Goal: Task Accomplishment & Management: Use online tool/utility

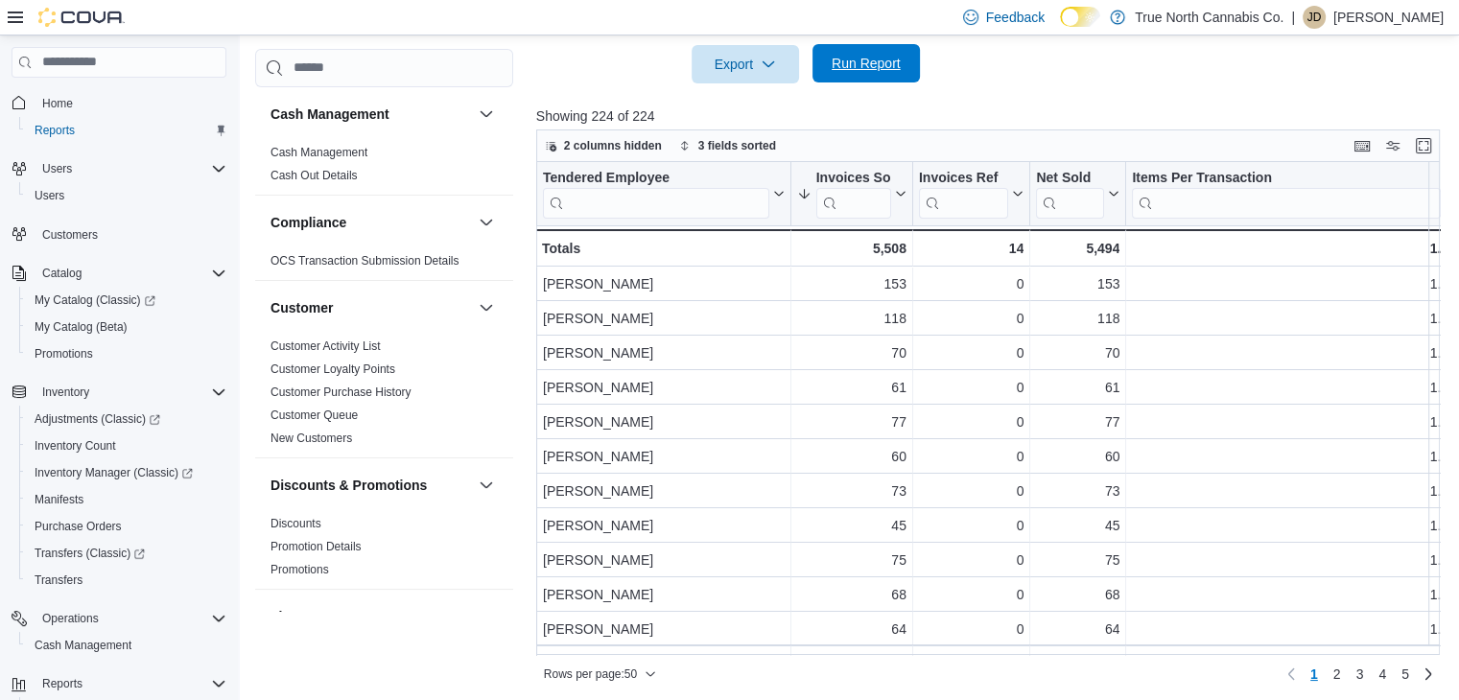
click at [902, 50] on span "Run Report" at bounding box center [866, 63] width 84 height 38
drag, startPoint x: 680, startPoint y: 656, endPoint x: 486, endPoint y: 24, distance: 661.3
click at [486, 24] on div "Feedback Dark Mode True North Cannabis Co. | JD Jessica Devereux" at bounding box center [729, 17] width 1459 height 35
click at [860, 73] on span "Run Report" at bounding box center [866, 63] width 84 height 38
click at [872, 51] on span "Run Report" at bounding box center [866, 63] width 84 height 38
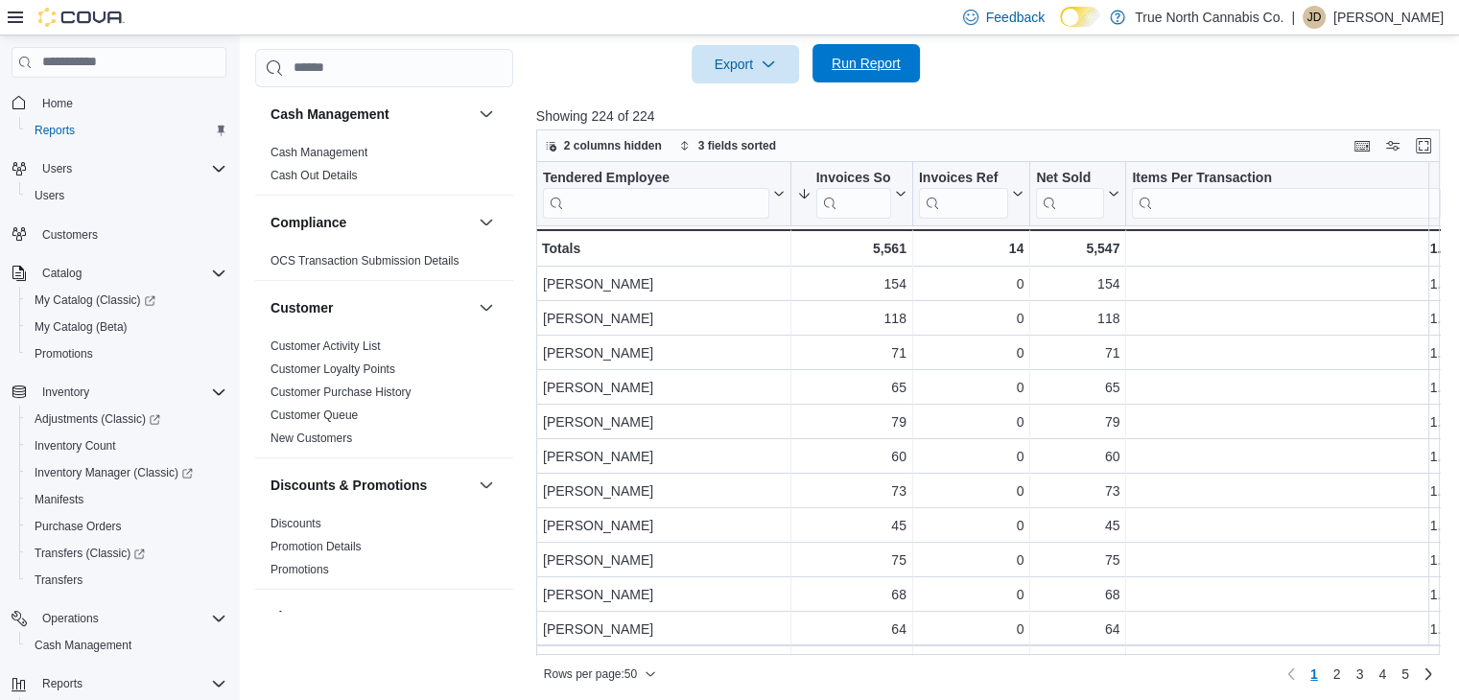
click at [814, 69] on button "Run Report" at bounding box center [866, 63] width 107 height 38
drag, startPoint x: 851, startPoint y: 39, endPoint x: 856, endPoint y: 48, distance: 9.9
click at [856, 48] on span "Run Report" at bounding box center [866, 63] width 84 height 38
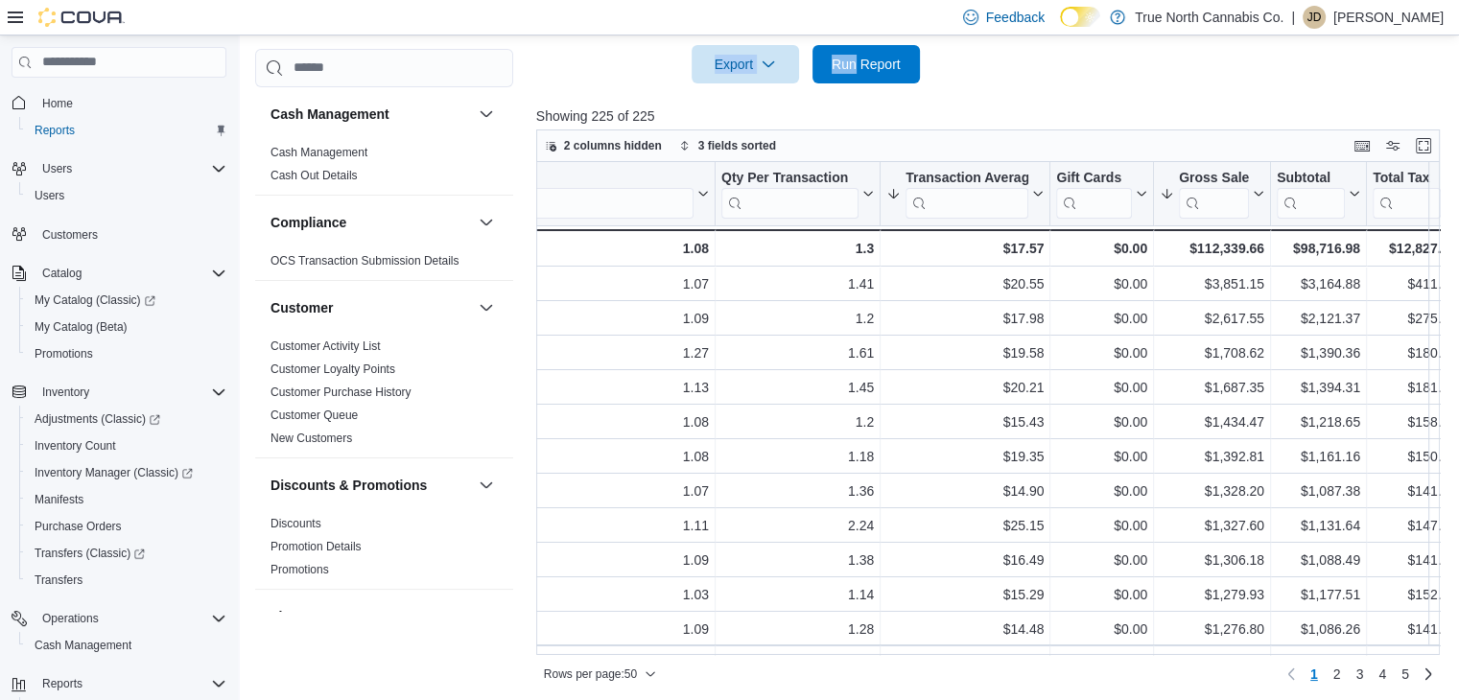
scroll to position [0, 785]
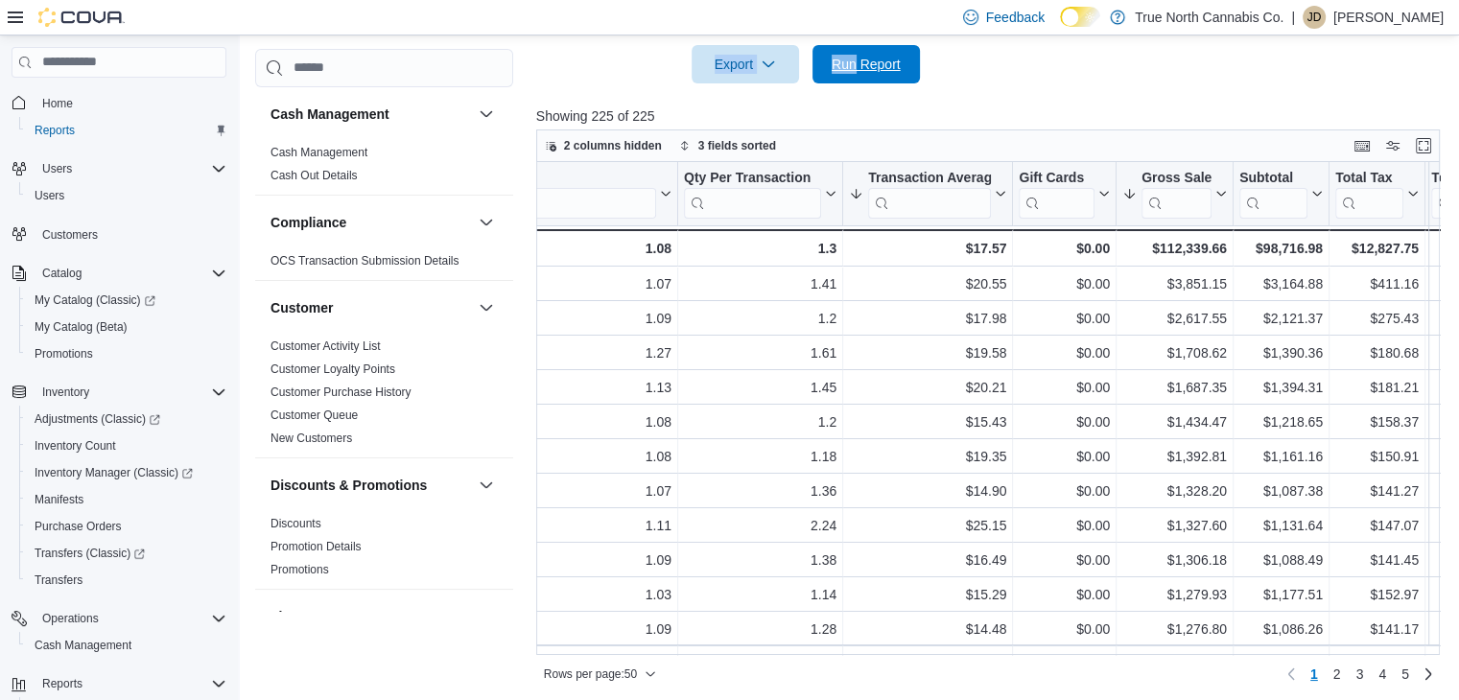
click at [855, 82] on span "Run Report" at bounding box center [866, 64] width 84 height 38
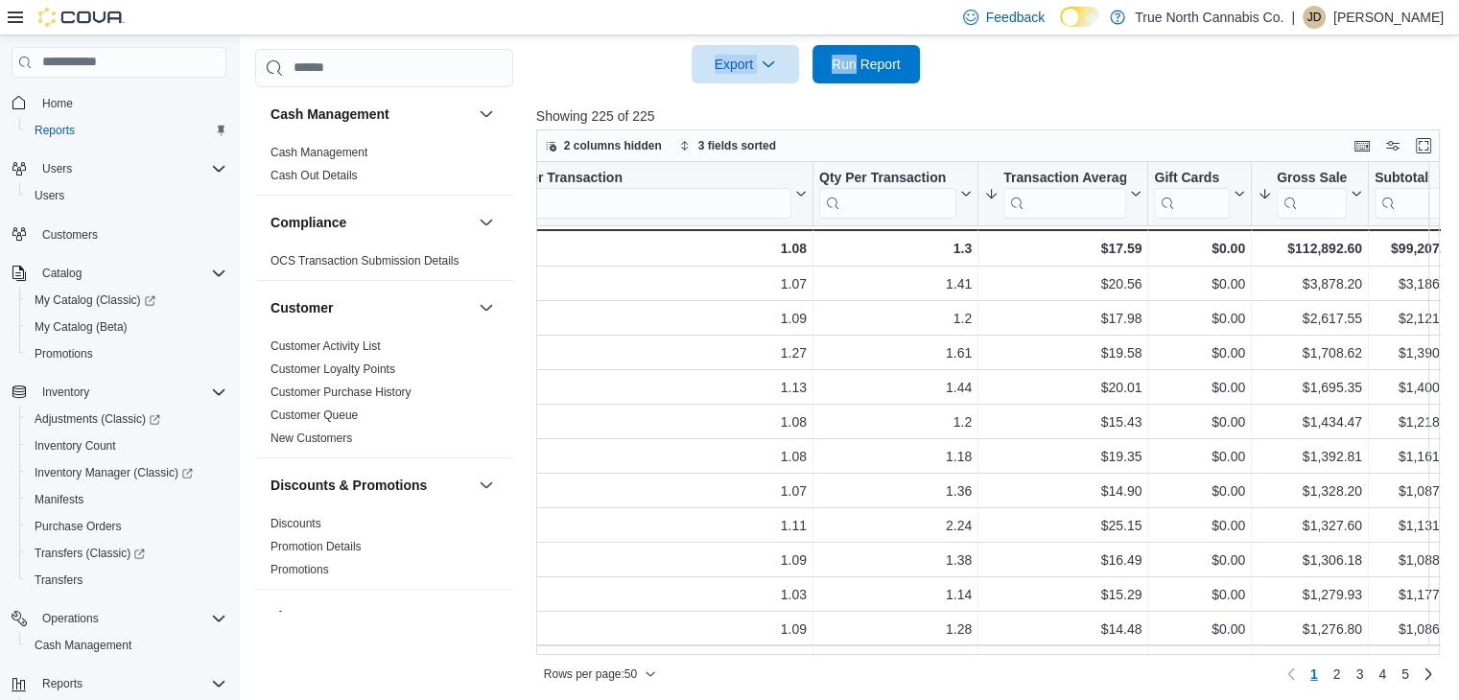
scroll to position [0, 0]
